Goal: Navigation & Orientation: Go to known website

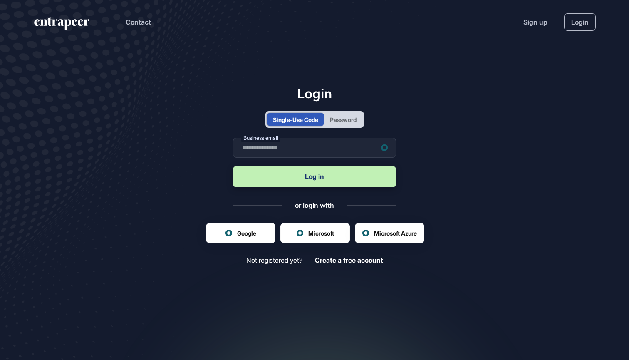
scroll to position [0, 0]
click at [357, 126] on div "Password" at bounding box center [343, 119] width 38 height 13
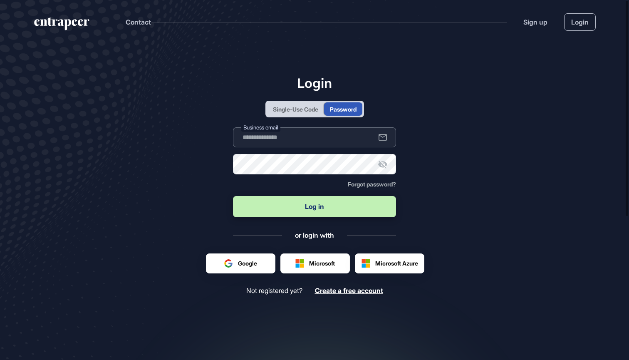
type input "**********"
click at [315, 207] on button "Log in" at bounding box center [314, 206] width 163 height 21
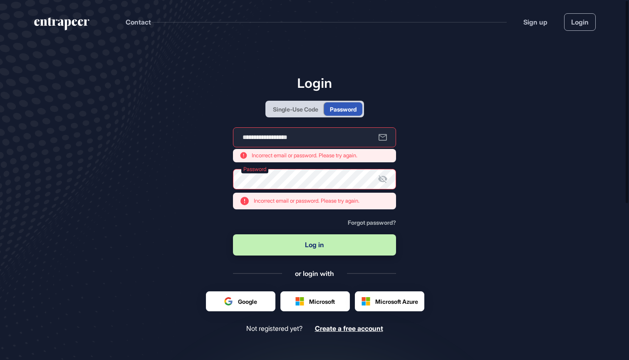
click at [238, 299] on div at bounding box center [240, 301] width 69 height 19
click at [194, 174] on main "**********" at bounding box center [314, 240] width 629 height 393
click at [238, 302] on div at bounding box center [240, 301] width 69 height 19
click at [301, 112] on div "Single-Use Code" at bounding box center [295, 109] width 45 height 9
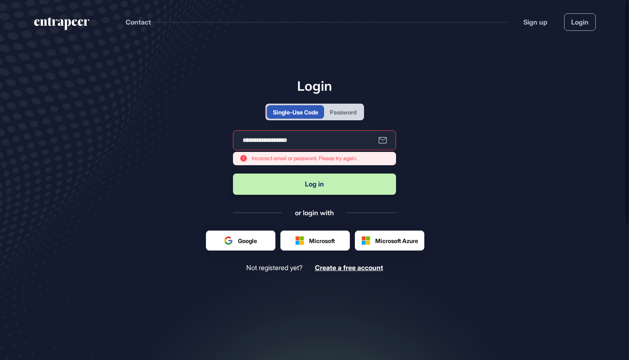
click at [238, 242] on div at bounding box center [240, 240] width 69 height 19
click at [239, 246] on div at bounding box center [240, 240] width 69 height 19
click at [562, 22] on div "Sign up Login" at bounding box center [559, 21] width 72 height 17
click at [573, 23] on link "Login" at bounding box center [580, 21] width 32 height 17
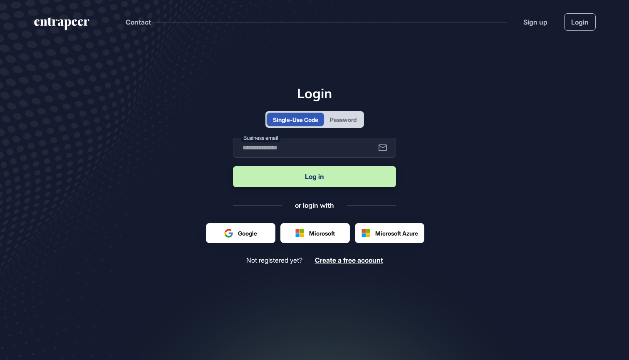
scroll to position [0, 0]
click at [248, 231] on div at bounding box center [240, 232] width 69 height 19
click at [236, 228] on div at bounding box center [240, 232] width 69 height 19
click at [235, 240] on div at bounding box center [240, 232] width 69 height 19
click at [225, 236] on div at bounding box center [240, 232] width 69 height 19
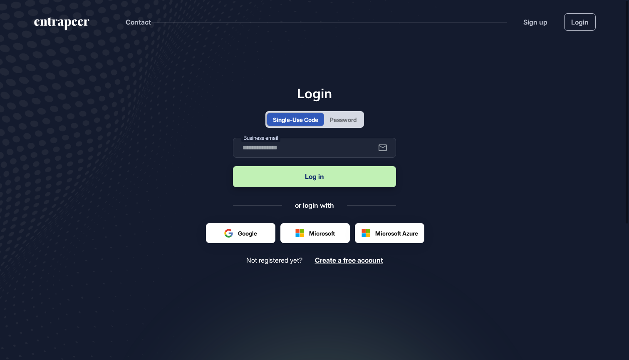
click at [225, 236] on div at bounding box center [240, 232] width 69 height 19
click at [302, 227] on div at bounding box center [315, 232] width 69 height 19
click at [377, 230] on div at bounding box center [389, 232] width 69 height 19
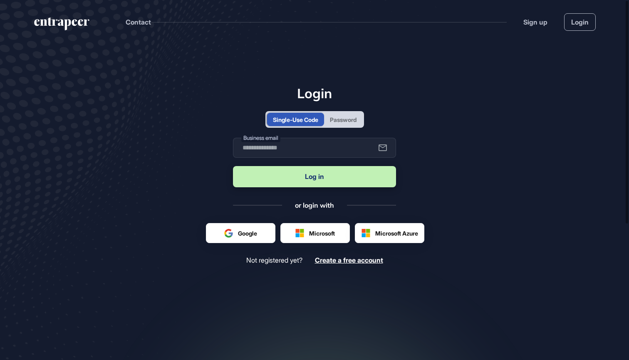
click at [234, 232] on div at bounding box center [240, 232] width 69 height 19
